Goal: Task Accomplishment & Management: Complete application form

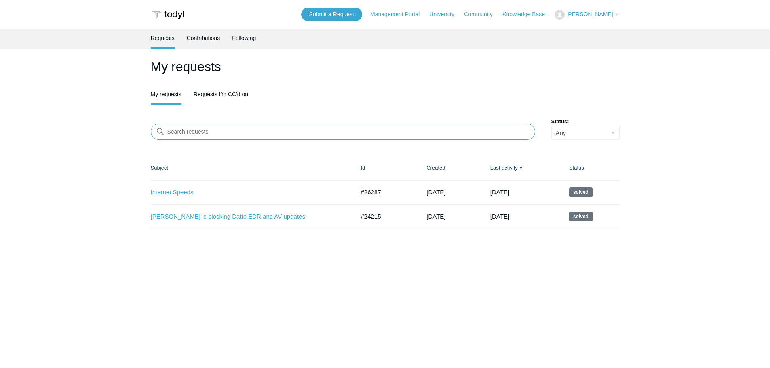
click at [210, 135] on input "Search requests" at bounding box center [343, 132] width 384 height 16
paste input "27798"
type input "27798"
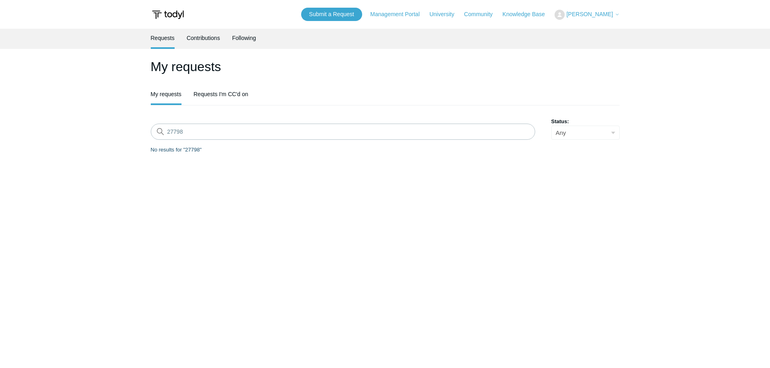
click at [169, 97] on link "My requests" at bounding box center [166, 94] width 31 height 19
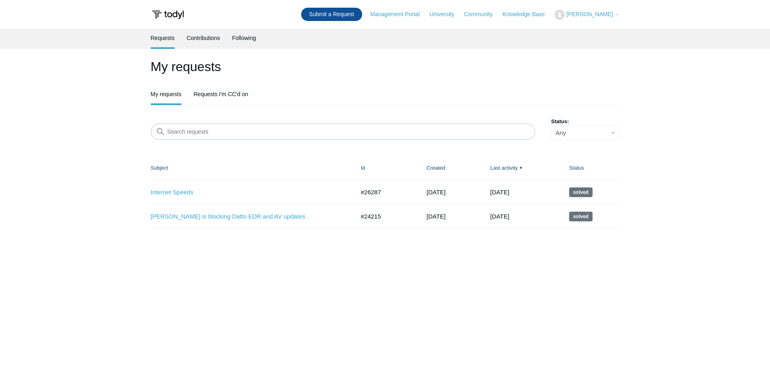
click at [351, 15] on link "Submit a Request" at bounding box center [331, 14] width 61 height 13
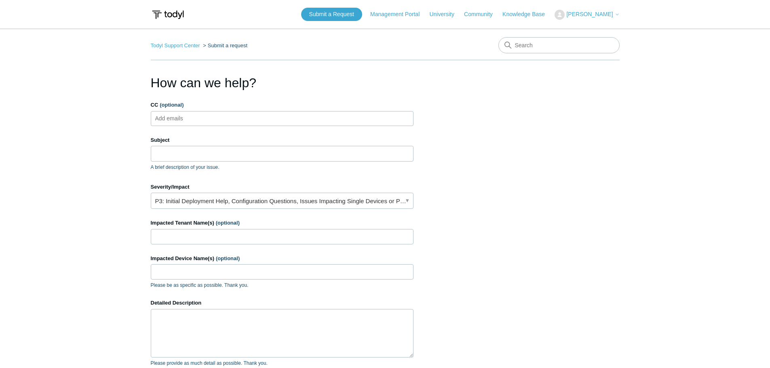
click at [205, 117] on ul "Add emails" at bounding box center [282, 118] width 263 height 15
click at [216, 155] on input "Subject" at bounding box center [282, 153] width 263 height 15
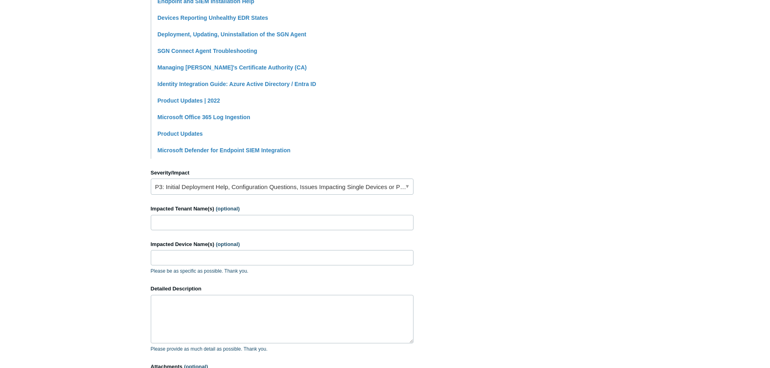
scroll to position [242, 0]
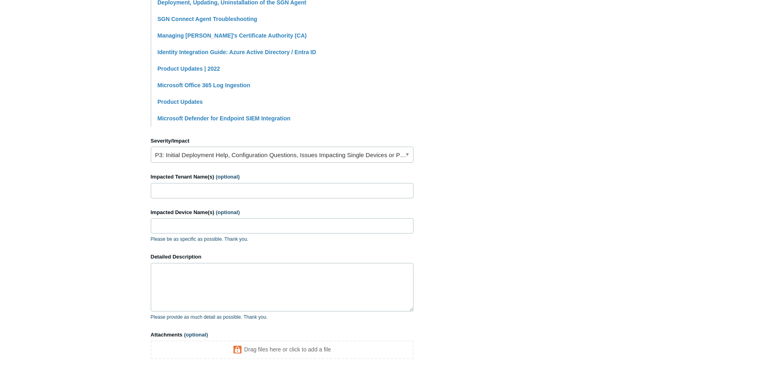
type input "Unbale to reinstall Todyl and register"
click at [288, 191] on input "Impacted Tenant Name(s) (optional)" at bounding box center [282, 190] width 263 height 15
click at [191, 187] on input "Impacted Tenant Name(s) (optional)" at bounding box center [282, 190] width 263 height 15
type input "Meridian Weatlh Management and [PERSON_NAME] Bridge Company"
click at [186, 228] on input "Impacted Device Name(s) (optional)" at bounding box center [282, 225] width 263 height 15
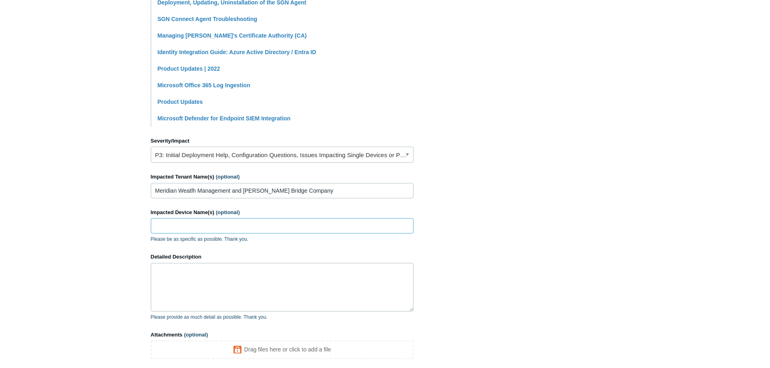
click at [201, 227] on input "Impacted Device Name(s) (optional)" at bounding box center [282, 225] width 263 height 15
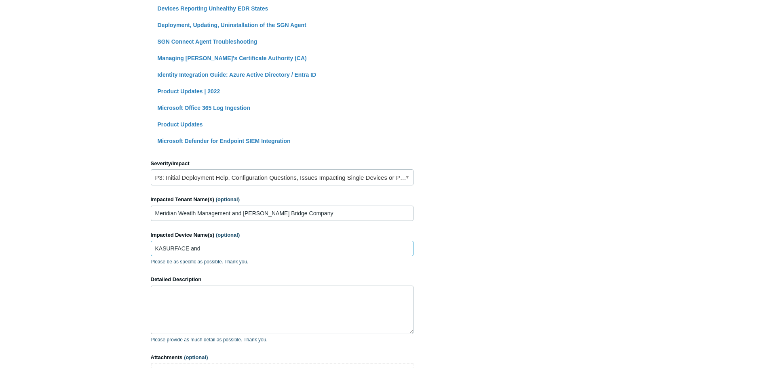
scroll to position [202, 0]
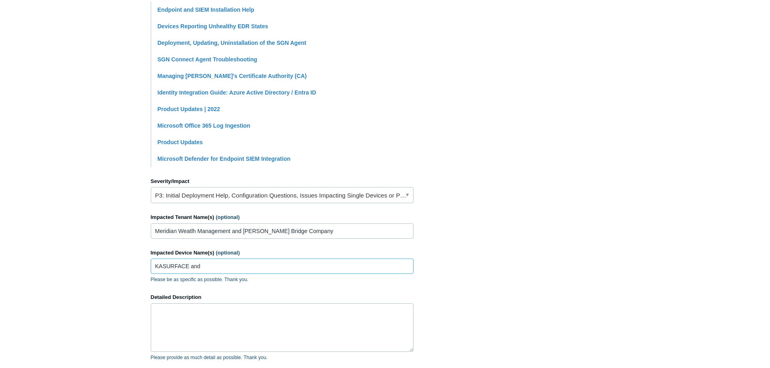
click at [215, 263] on input "KASURFACE and" at bounding box center [282, 266] width 263 height 15
type input "KASURFACE and HB-LT-10"
click at [242, 339] on textarea "Detailed Description" at bounding box center [282, 327] width 263 height 48
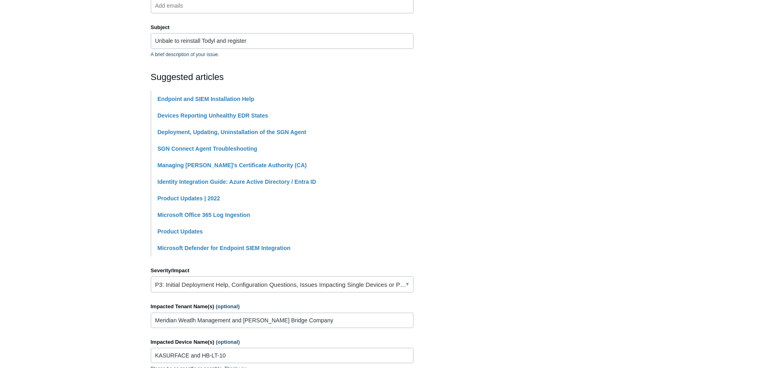
scroll to position [320, 0]
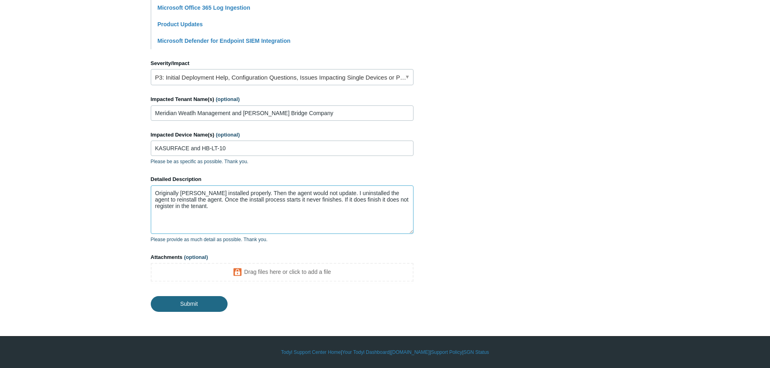
type textarea "Originally [PERSON_NAME] installed properly. Then the agent would not update. I…"
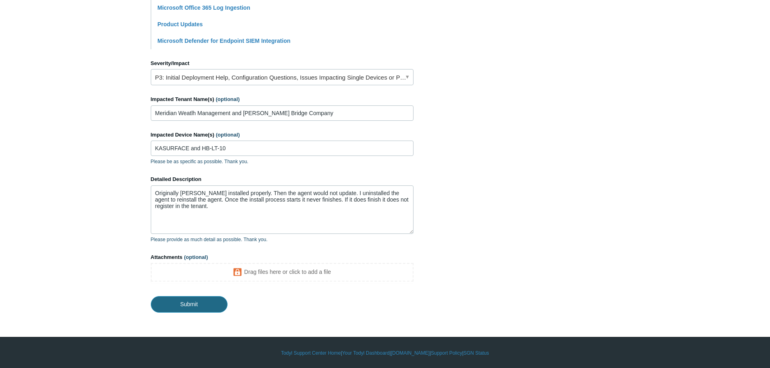
click at [207, 298] on input "Submit" at bounding box center [189, 304] width 77 height 16
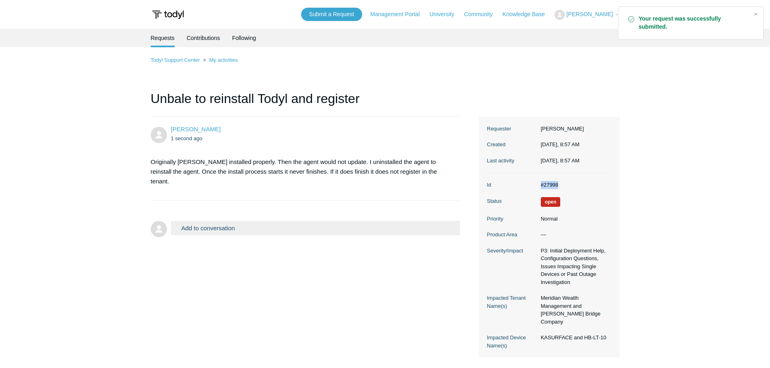
drag, startPoint x: 562, startPoint y: 186, endPoint x: 537, endPoint y: 186, distance: 24.6
click at [537, 186] on dd "#27998" at bounding box center [573, 185] width 75 height 8
copy dd "#27998"
